Goal: Information Seeking & Learning: Check status

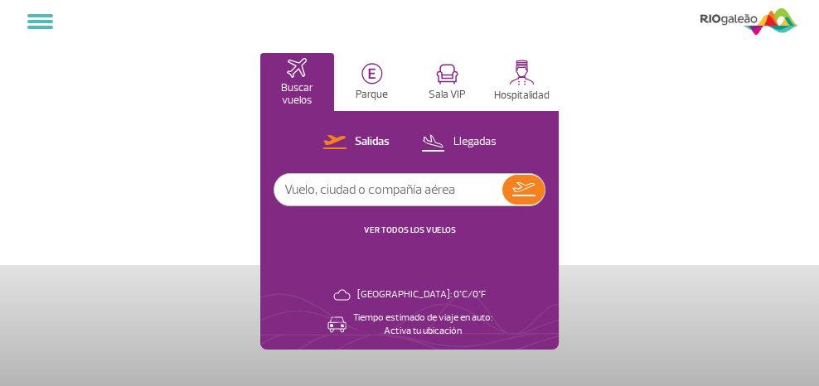
select select
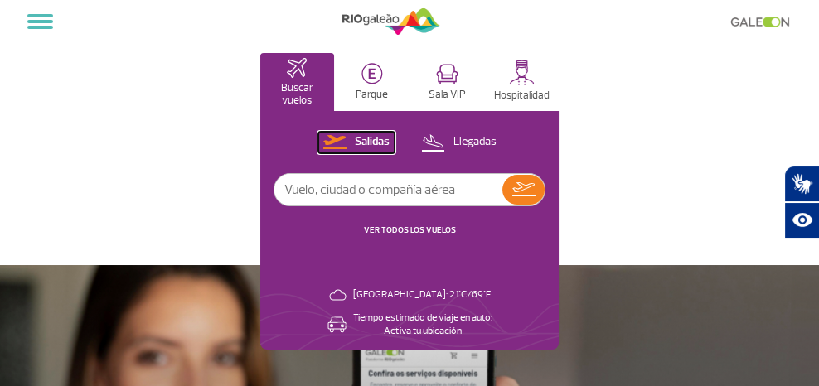
click at [387, 139] on p "Salidas" at bounding box center [372, 142] width 35 height 16
click at [354, 190] on input "text" at bounding box center [388, 190] width 228 height 32
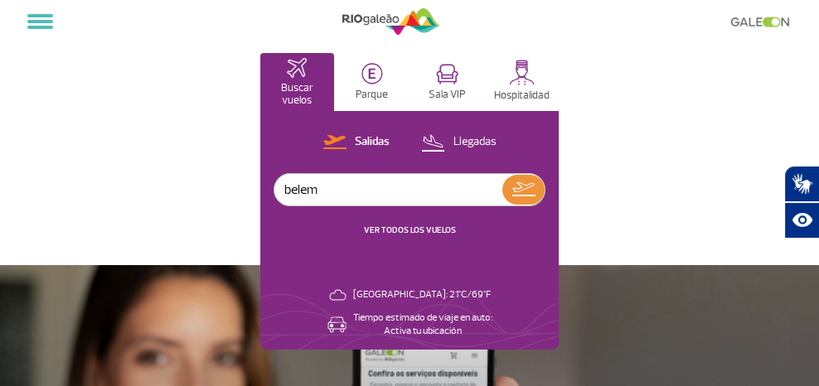
type input "belem"
click at [532, 190] on img at bounding box center [523, 189] width 23 height 14
